Goal: Task Accomplishment & Management: Use online tool/utility

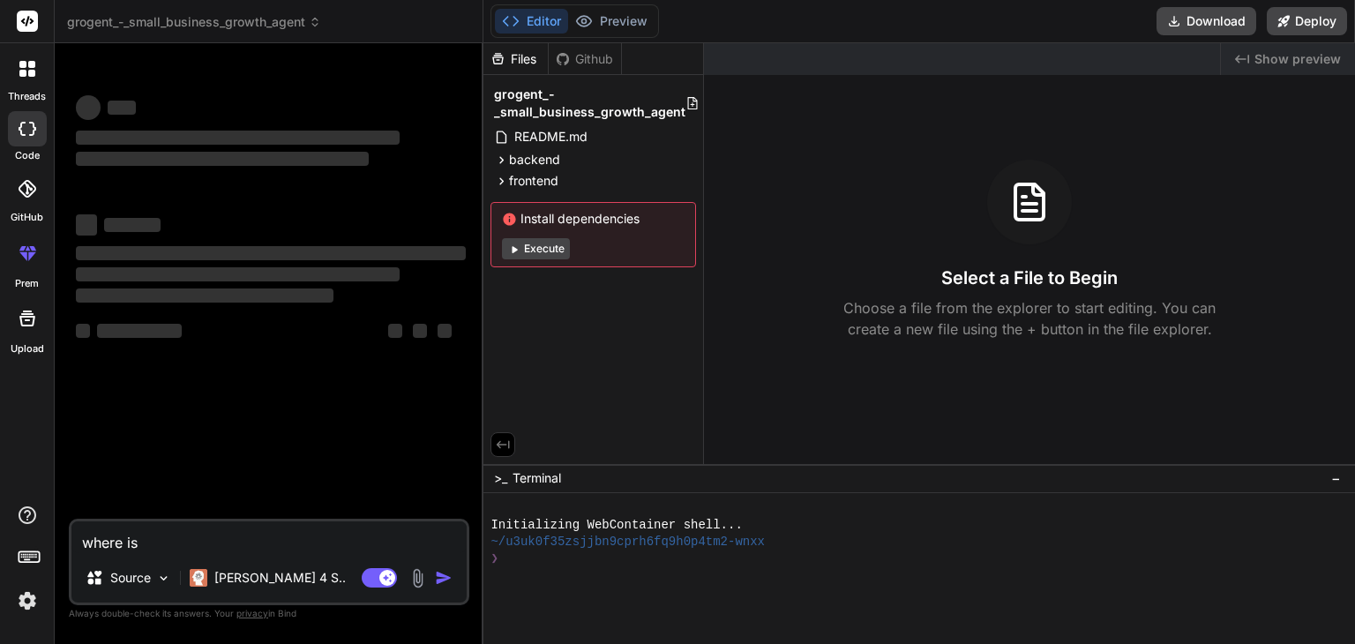
type textarea "x"
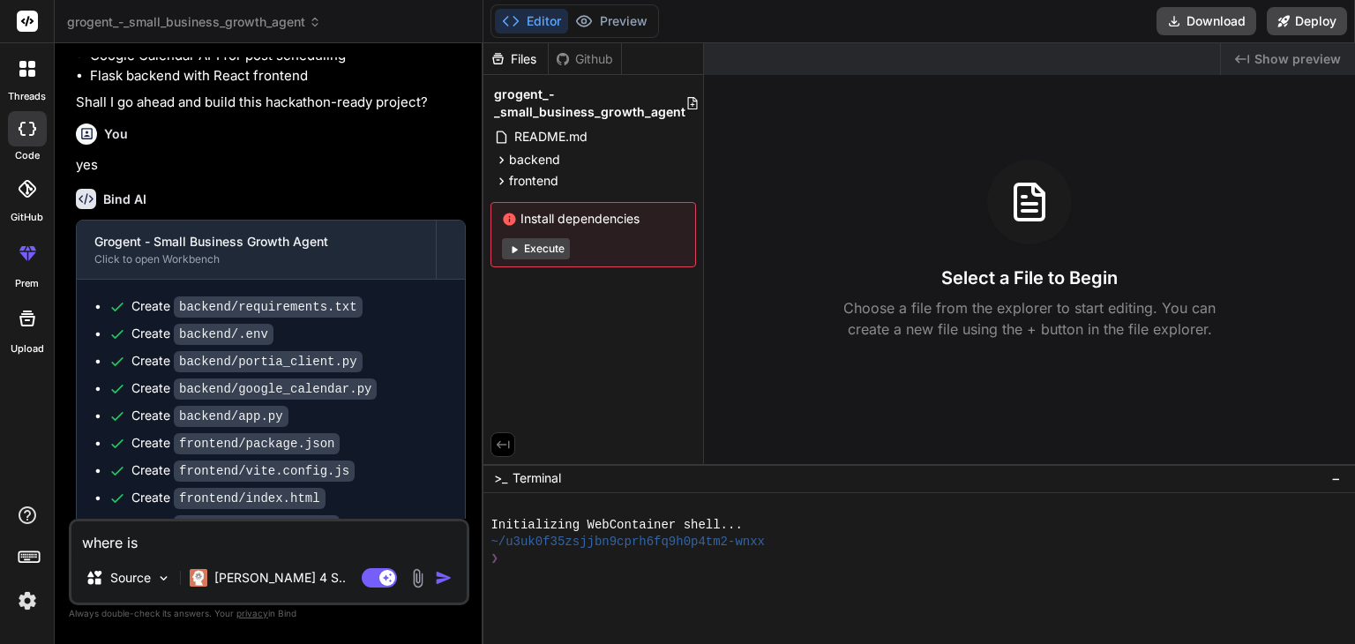
scroll to position [1725, 0]
